Goal: Check status

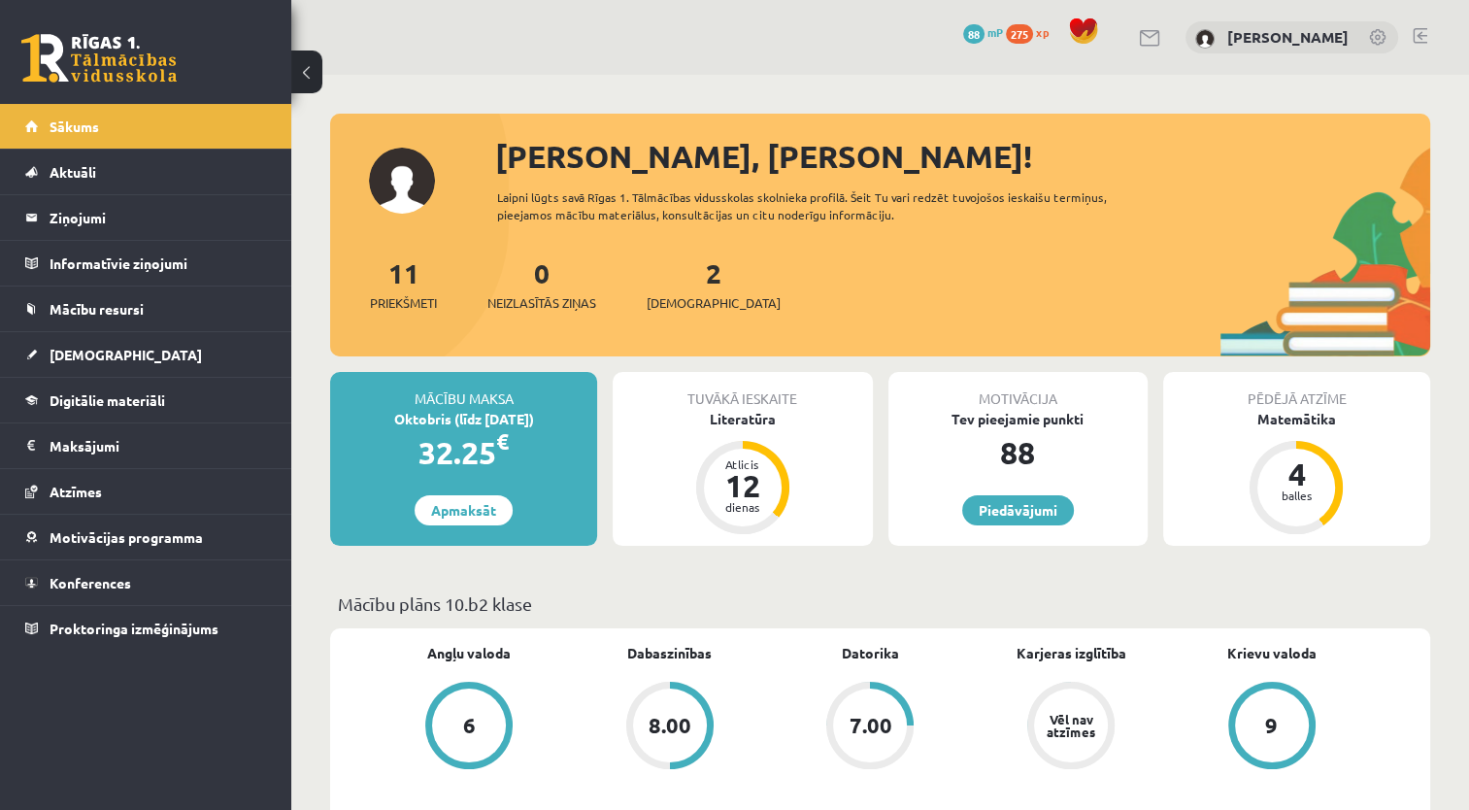
click at [136, 363] on link "[DEMOGRAPHIC_DATA]" at bounding box center [146, 354] width 242 height 45
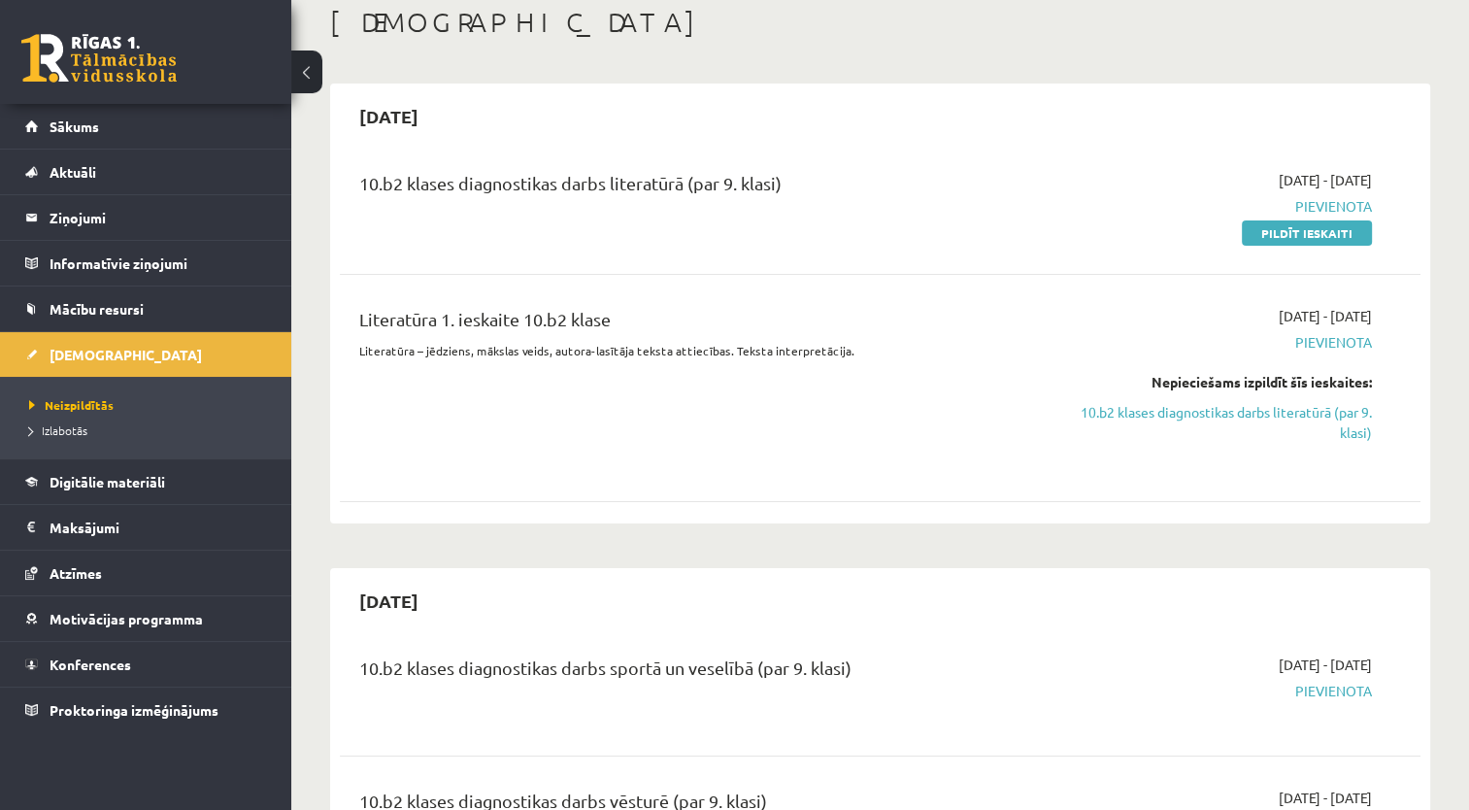
scroll to position [26, 0]
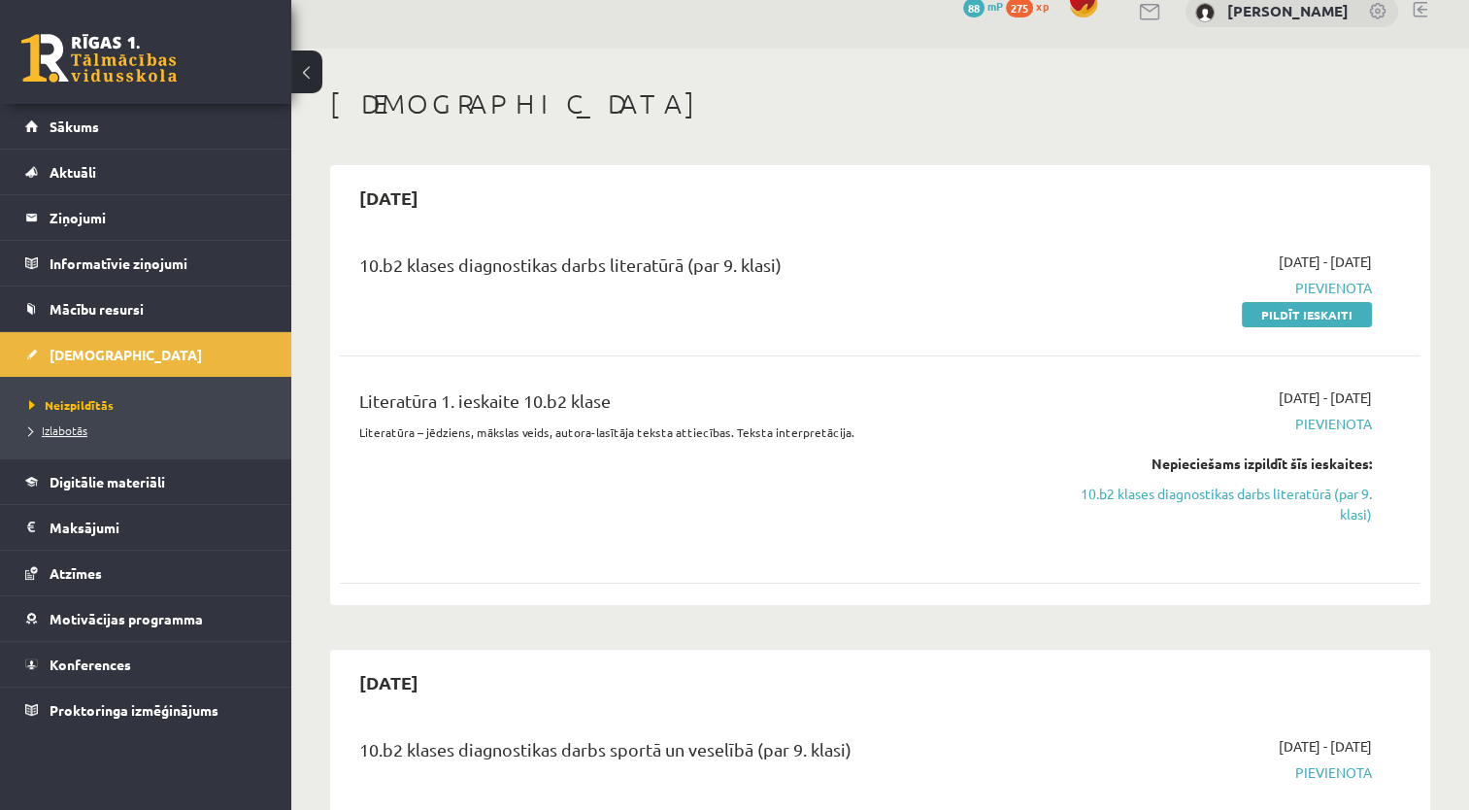
click at [88, 424] on link "Izlabotās" at bounding box center [150, 429] width 243 height 17
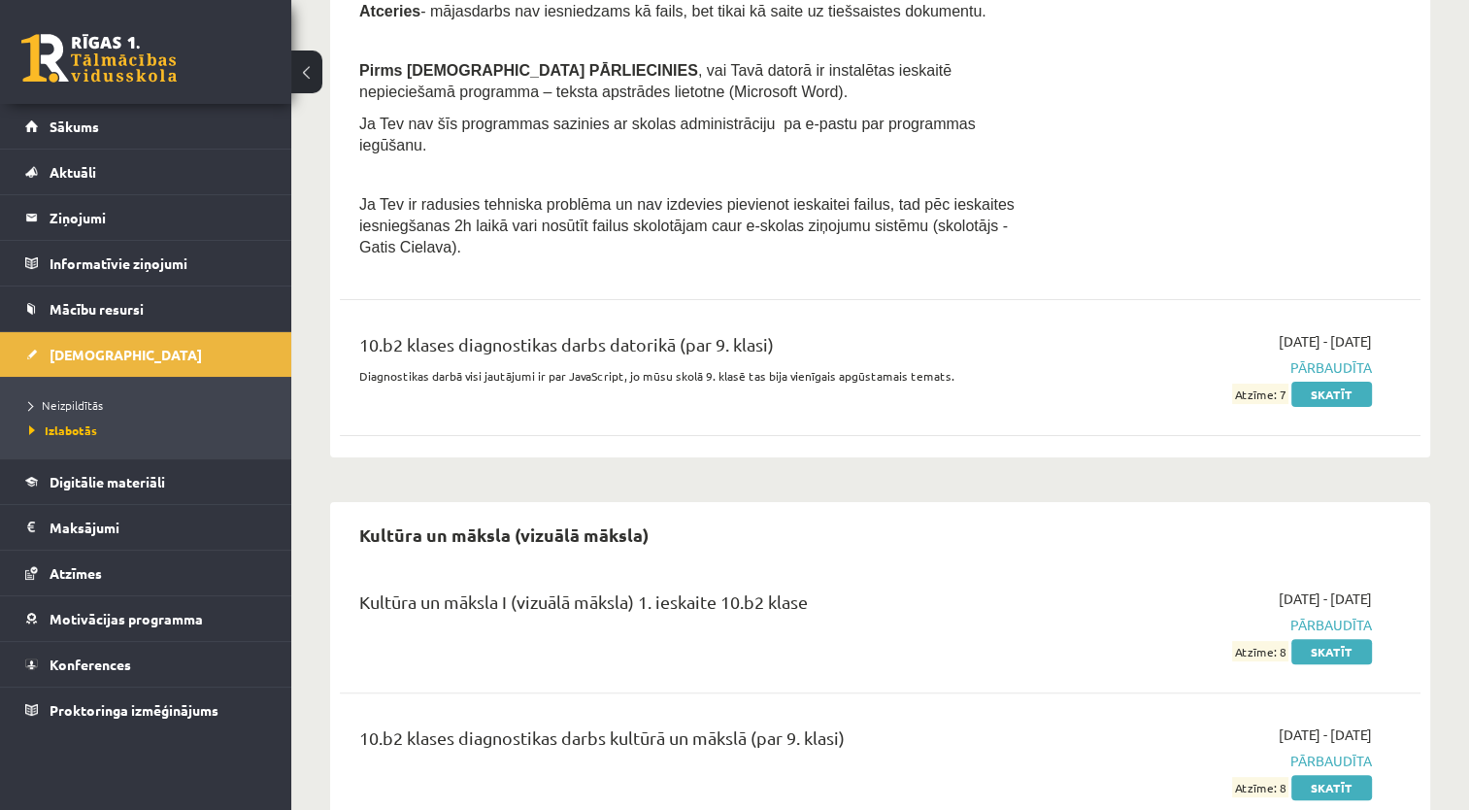
scroll to position [461, 0]
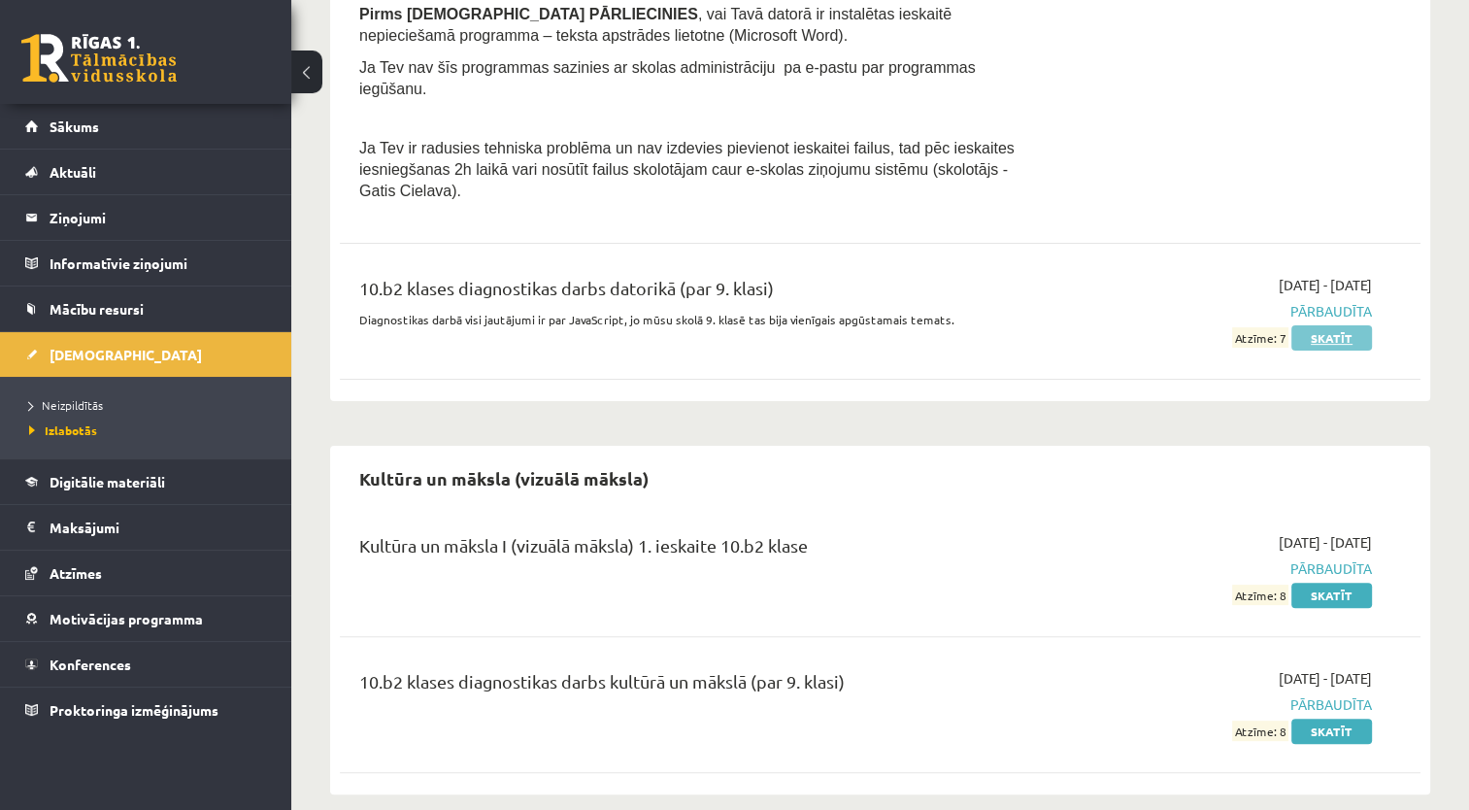
click at [1367, 325] on link "Skatīt" at bounding box center [1332, 337] width 81 height 25
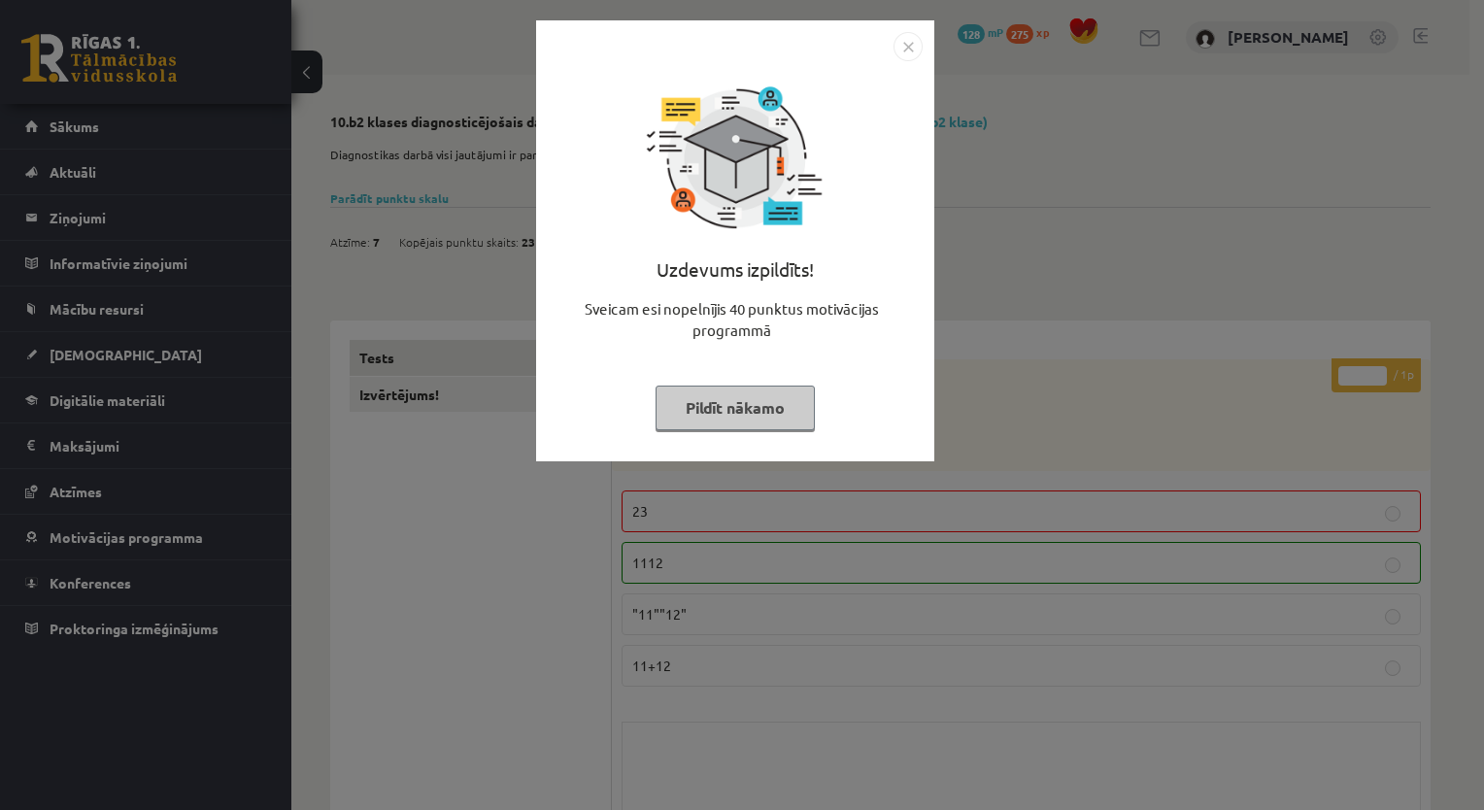
click at [897, 43] on img "Close" at bounding box center [907, 46] width 29 height 29
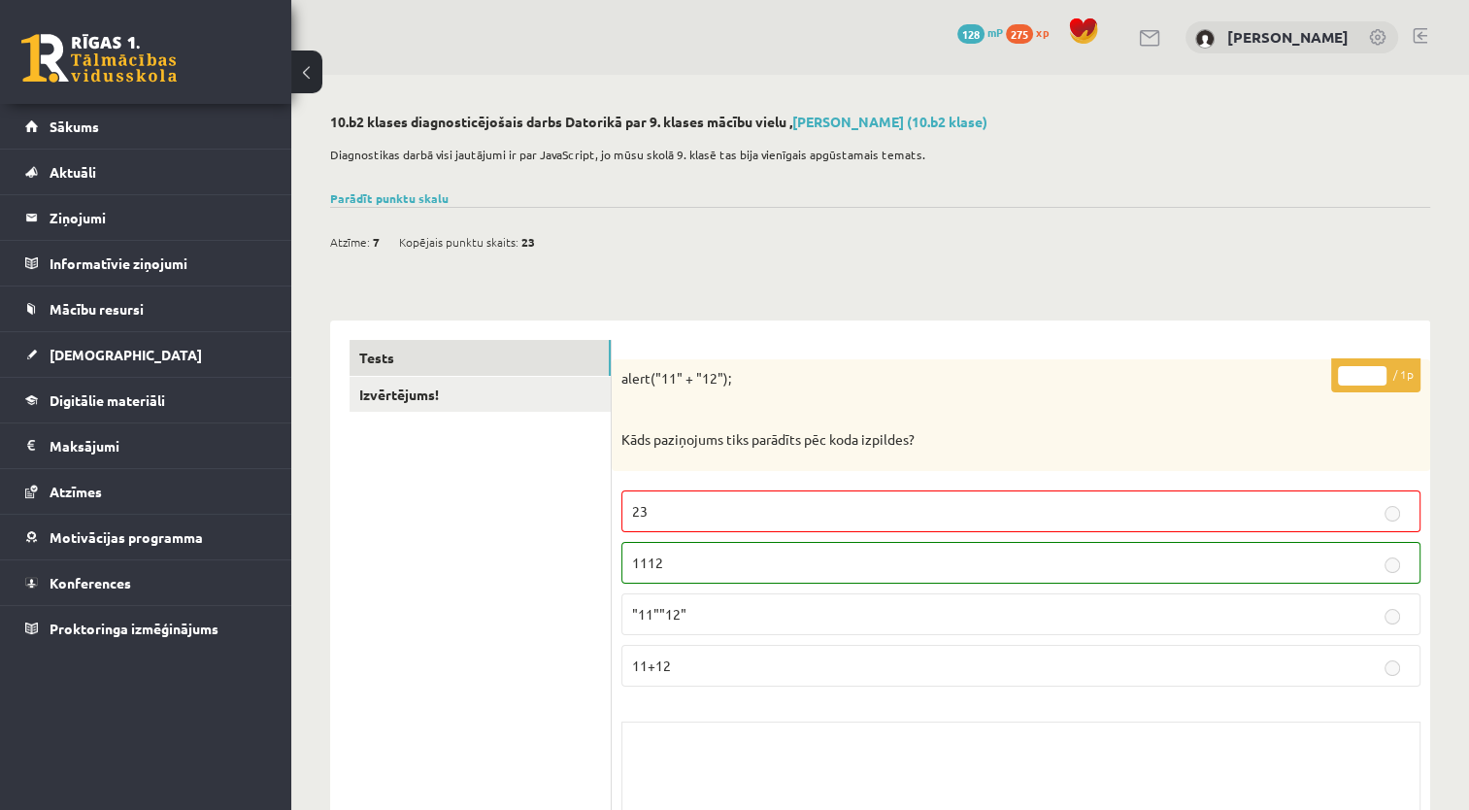
scroll to position [14157, 0]
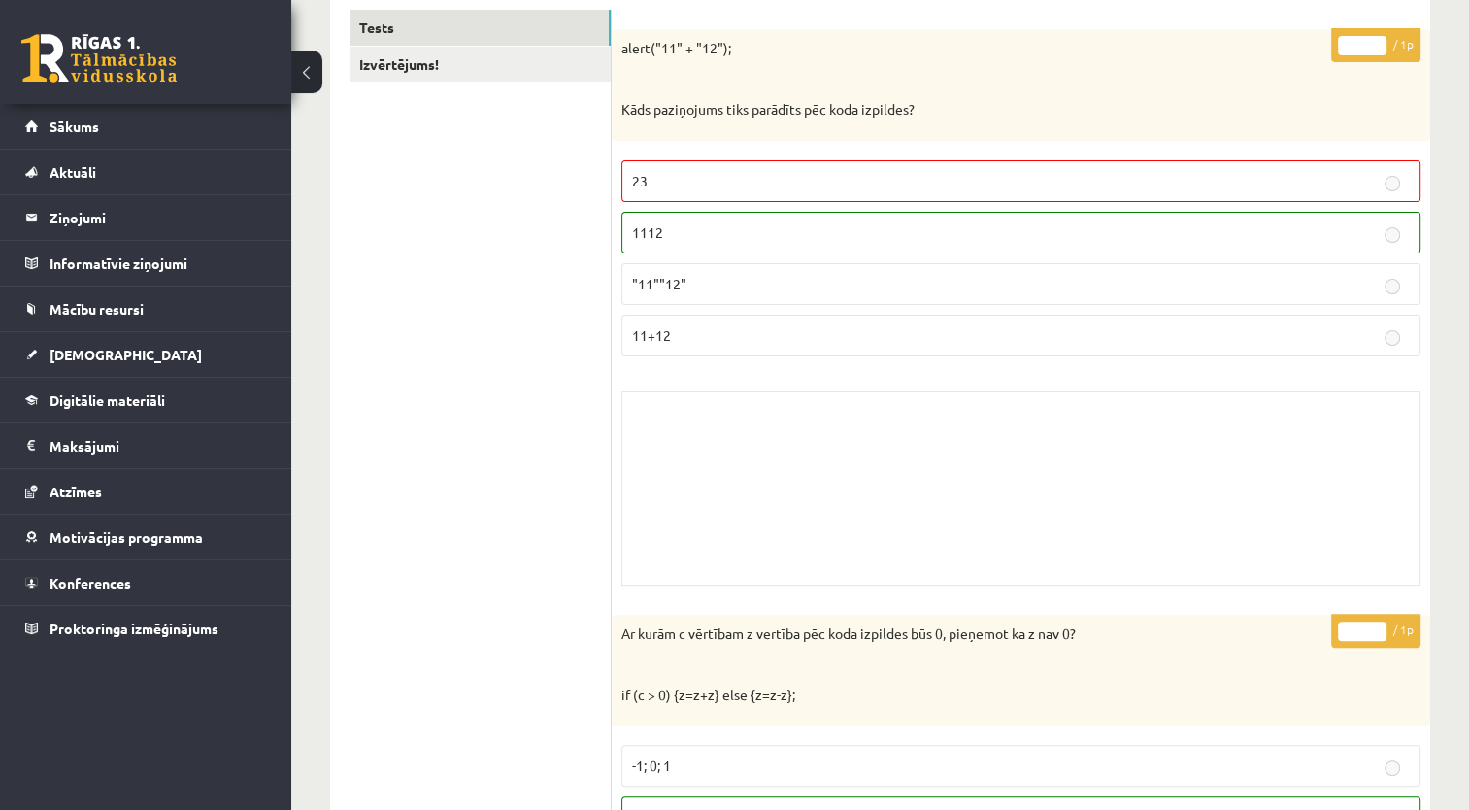
scroll to position [0, 0]
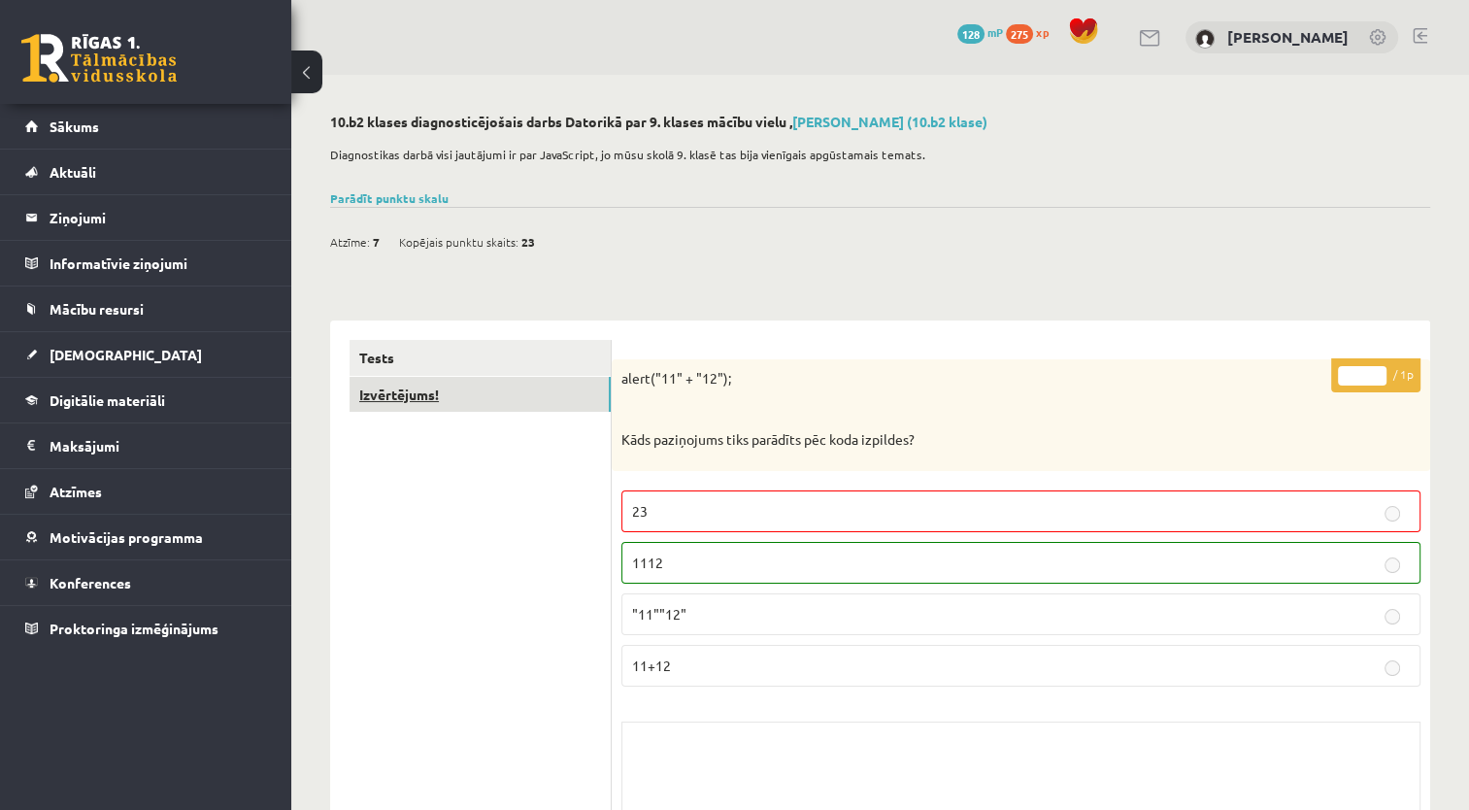
click at [506, 386] on link "Izvērtējums!" at bounding box center [480, 395] width 261 height 36
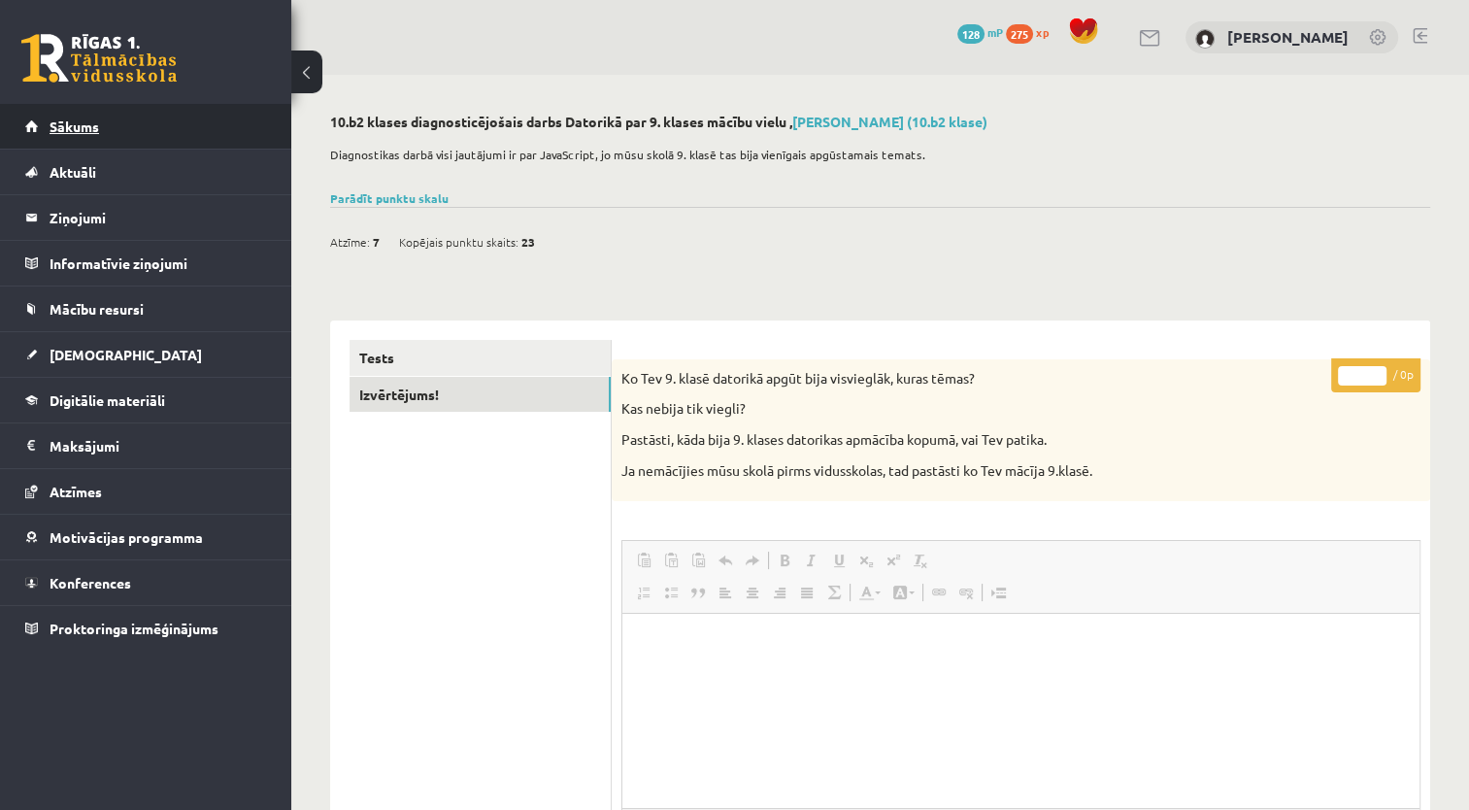
click at [193, 134] on link "Sākums" at bounding box center [146, 126] width 242 height 45
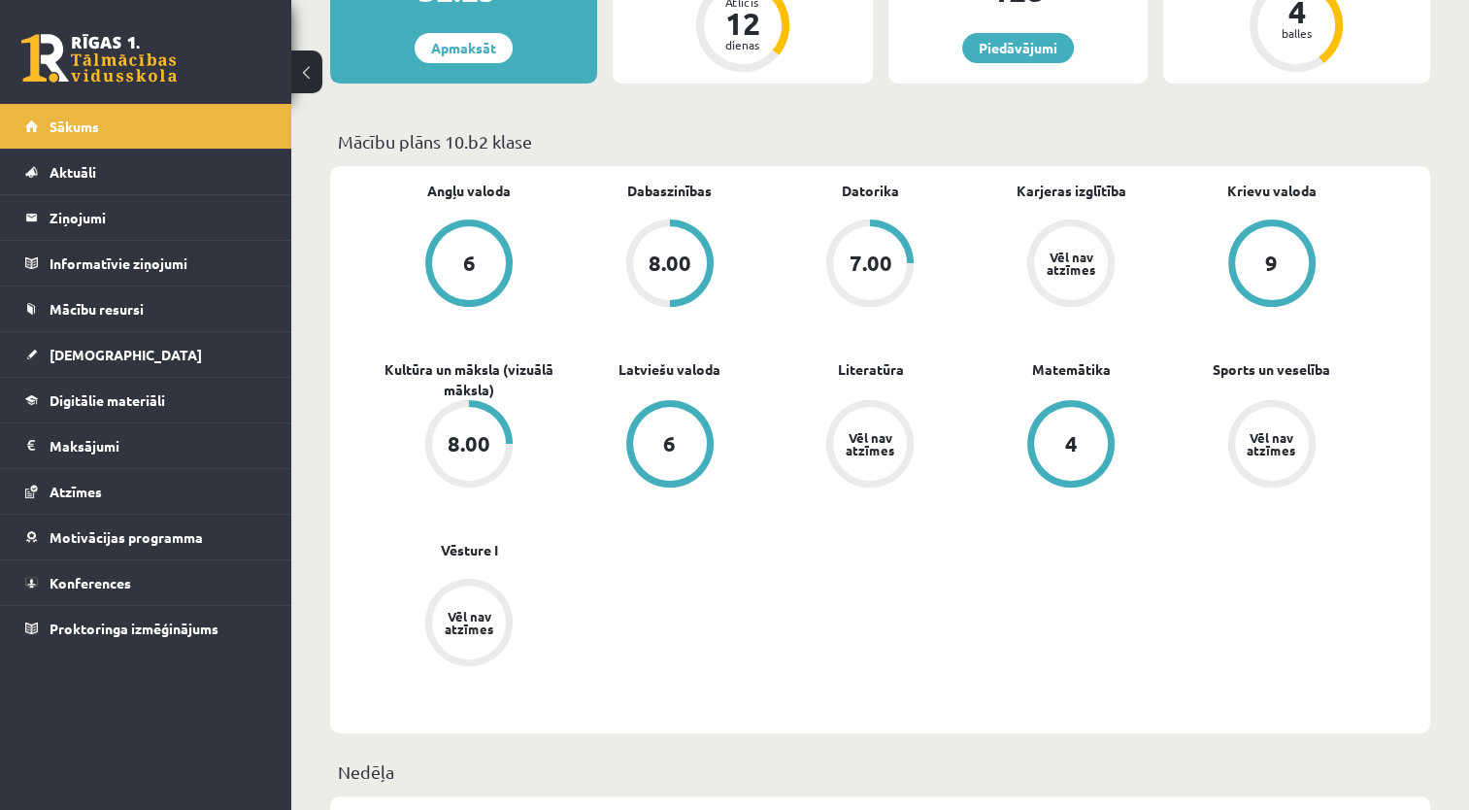
scroll to position [477, 0]
